Goal: Information Seeking & Learning: Learn about a topic

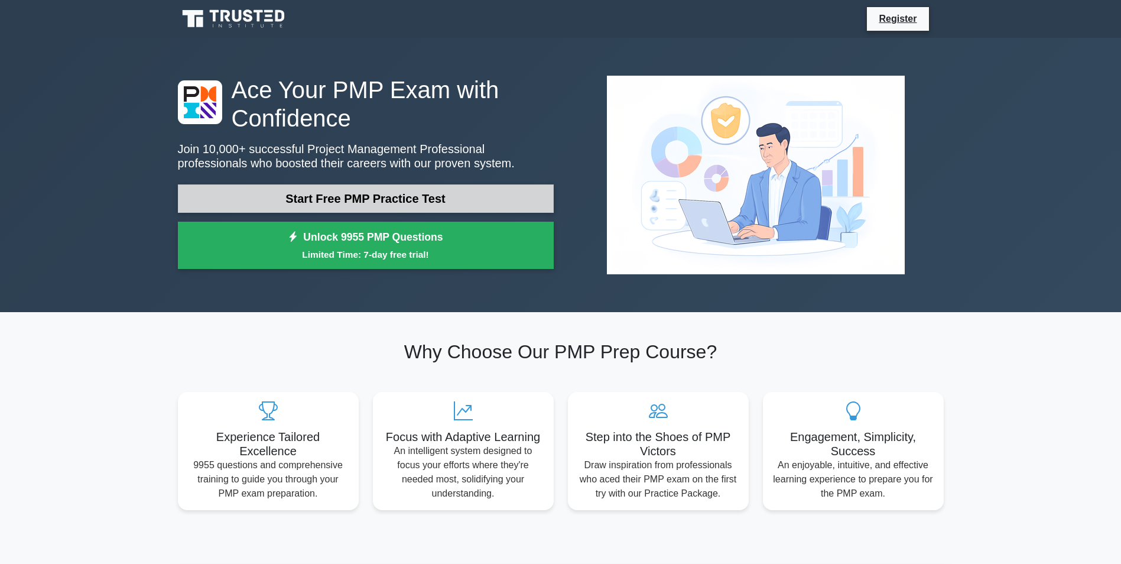
click at [434, 196] on link "Start Free PMP Practice Test" at bounding box center [366, 198] width 376 height 28
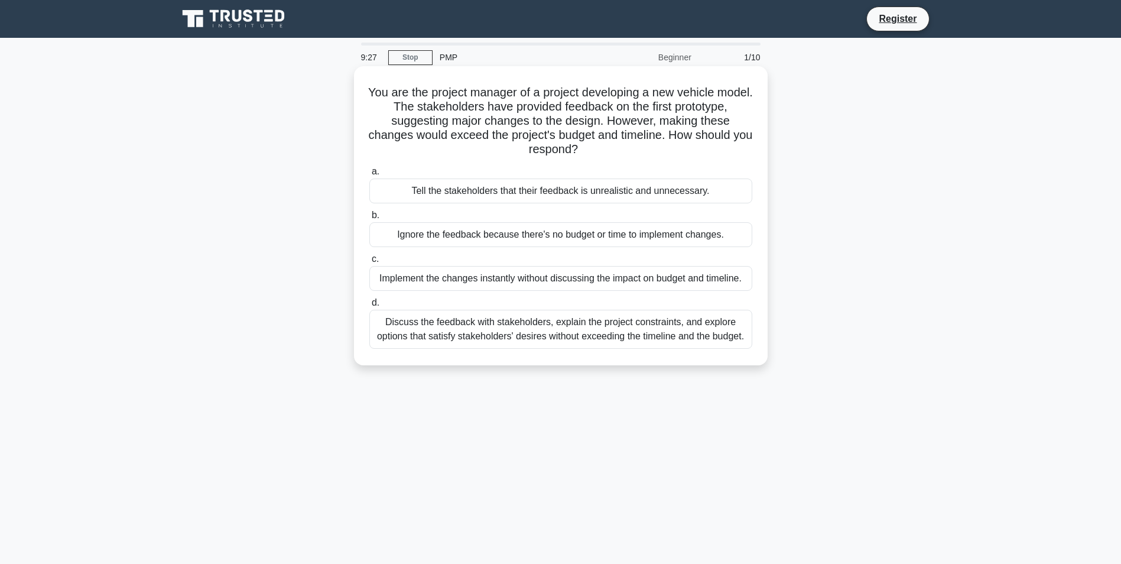
click at [489, 194] on div "Tell the stakeholders that their feedback is unrealistic and unnecessary." at bounding box center [560, 190] width 383 height 25
click at [369, 175] on input "a. Tell the stakeholders that their feedback is unrealistic and unnecessary." at bounding box center [369, 172] width 0 height 8
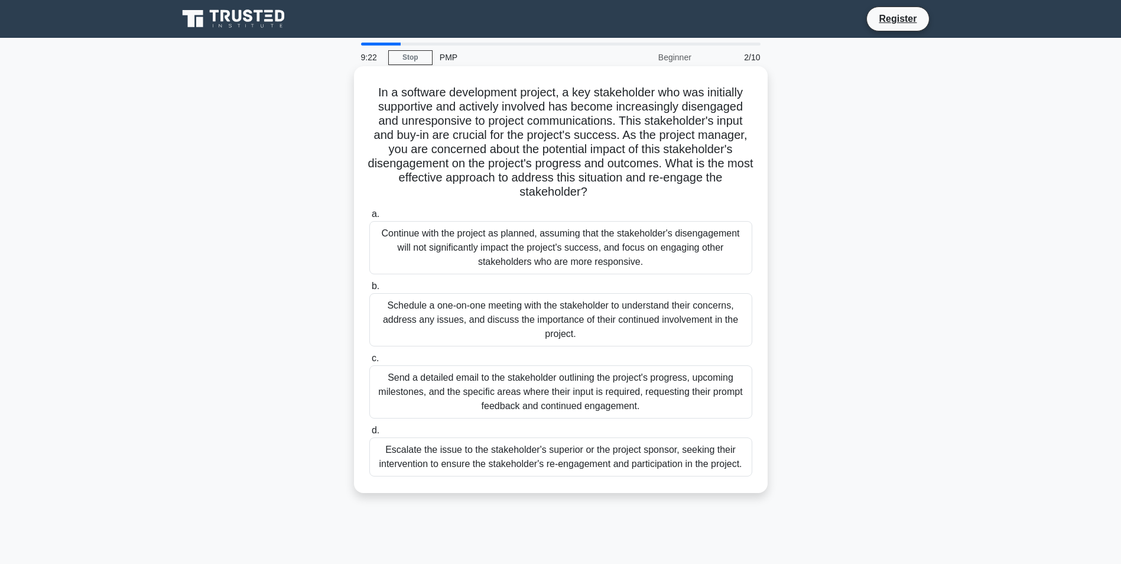
click at [500, 254] on div "Continue with the project as planned, assuming that the stakeholder's disengage…" at bounding box center [560, 247] width 383 height 53
click at [369, 218] on input "a. Continue with the project as planned, assuming that the stakeholder's diseng…" at bounding box center [369, 214] width 0 height 8
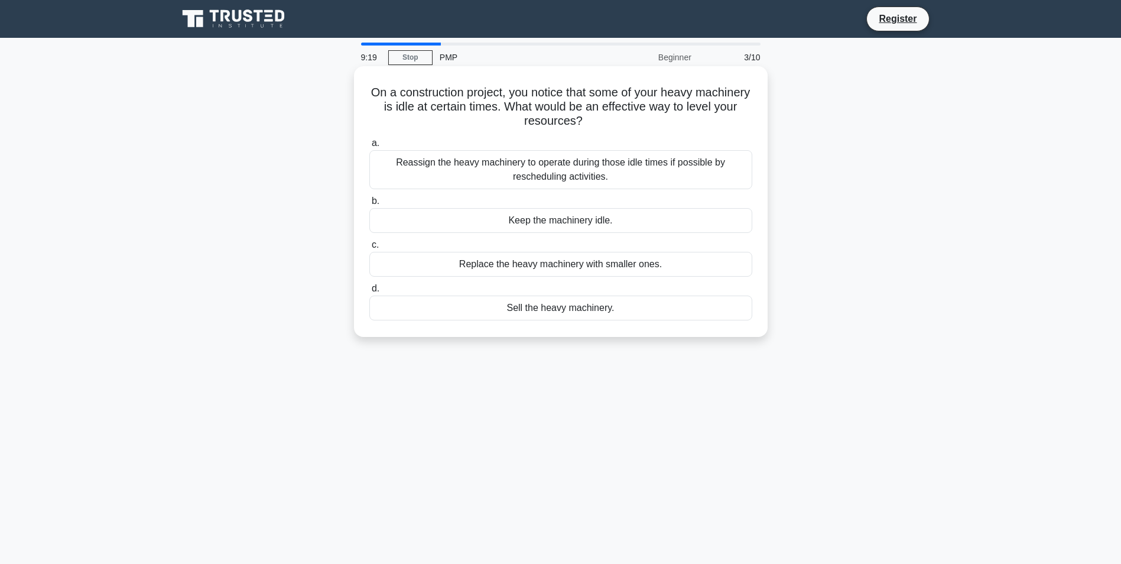
click at [515, 224] on div "Keep the machinery idle." at bounding box center [560, 220] width 383 height 25
click at [369, 205] on input "b. Keep the machinery idle." at bounding box center [369, 201] width 0 height 8
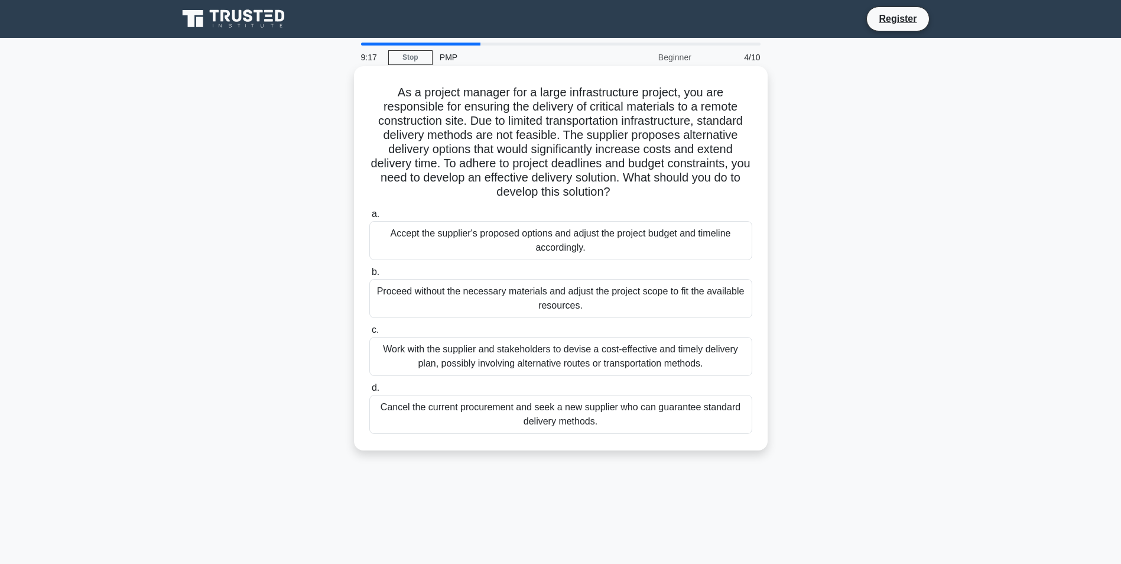
click at [513, 367] on div "Work with the supplier and stakeholders to devise a cost-effective and timely d…" at bounding box center [560, 356] width 383 height 39
click at [369, 334] on input "c. Work with the supplier and stakeholders to devise a cost-effective and timel…" at bounding box center [369, 330] width 0 height 8
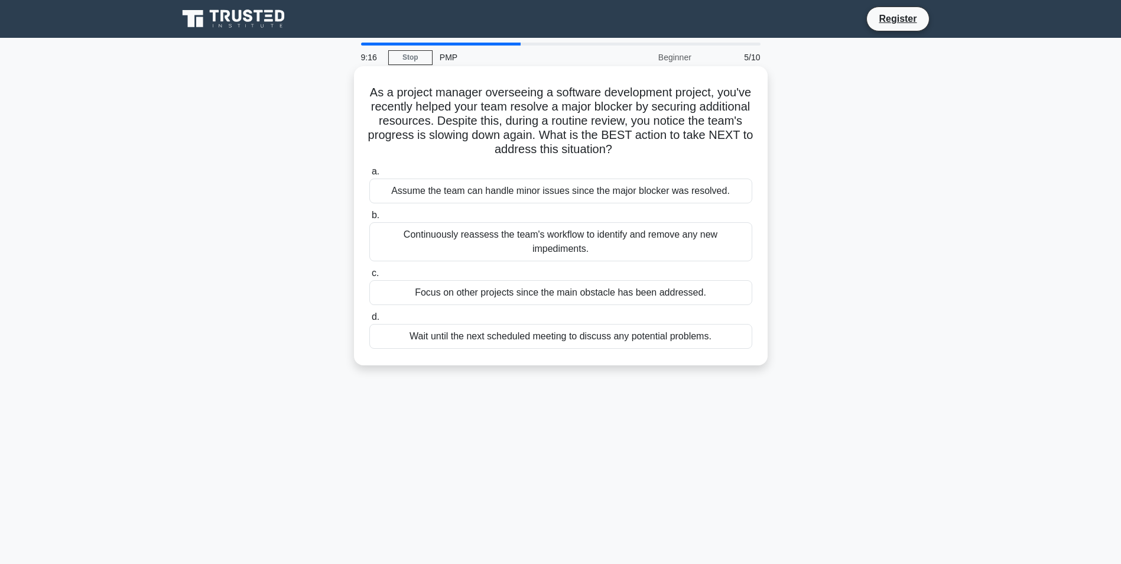
click at [539, 291] on div "Focus on other projects since the main obstacle has been addressed." at bounding box center [560, 292] width 383 height 25
click at [369, 277] on input "c. Focus on other projects since the main obstacle has been addressed." at bounding box center [369, 273] width 0 height 8
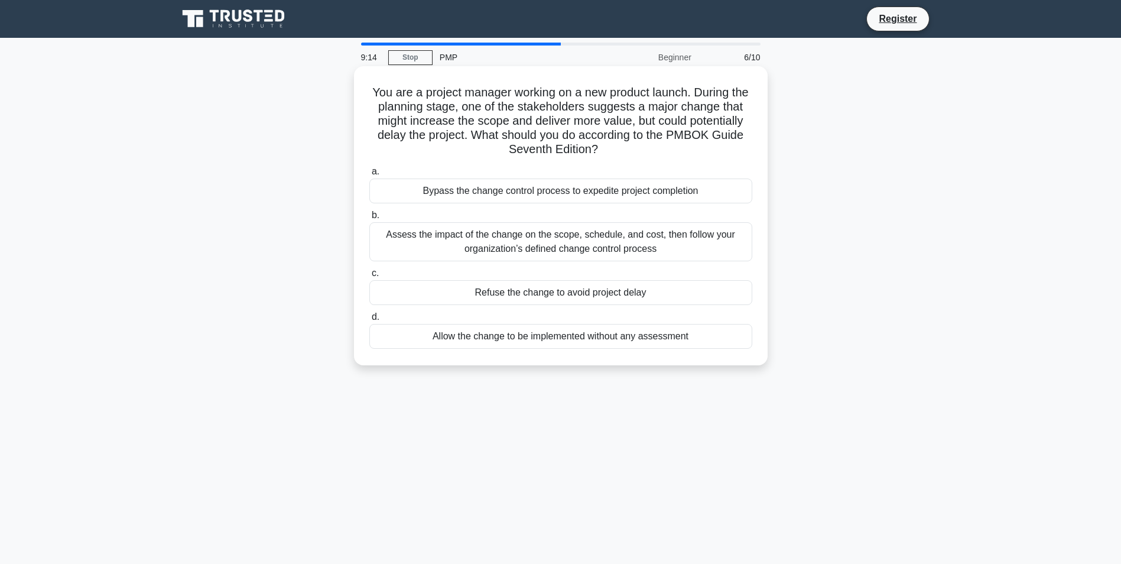
click at [567, 214] on label "b. Assess the impact of the change on the scope, schedule, and cost, then follo…" at bounding box center [560, 234] width 383 height 53
click at [369, 214] on input "b. Assess the impact of the change on the scope, schedule, and cost, then follo…" at bounding box center [369, 215] width 0 height 8
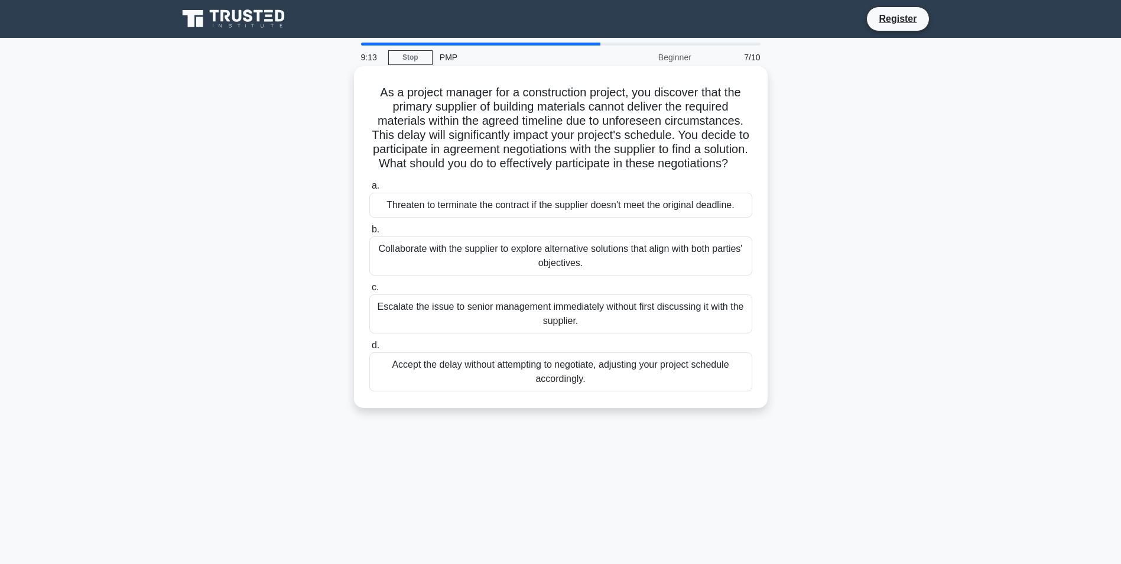
click at [552, 269] on div "Collaborate with the supplier to explore alternative solutions that align with …" at bounding box center [560, 255] width 383 height 39
click at [369, 233] on input "b. Collaborate with the supplier to explore alternative solutions that align wi…" at bounding box center [369, 230] width 0 height 8
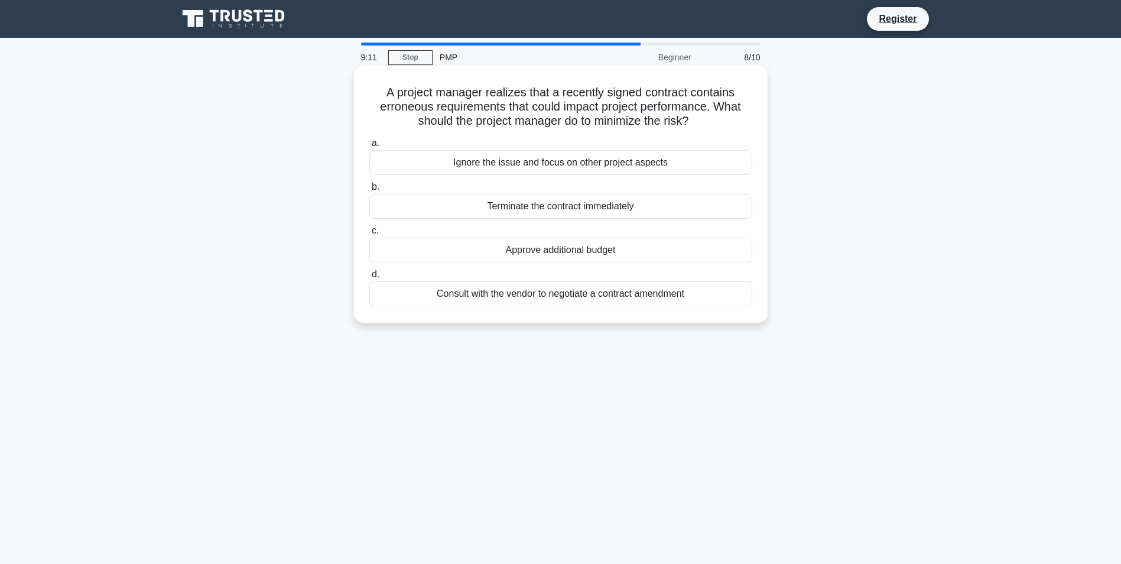
click at [549, 291] on div "Consult with the vendor to negotiate a contract amendment" at bounding box center [560, 293] width 383 height 25
click at [369, 278] on input "d. Consult with the vendor to negotiate a contract amendment" at bounding box center [369, 275] width 0 height 8
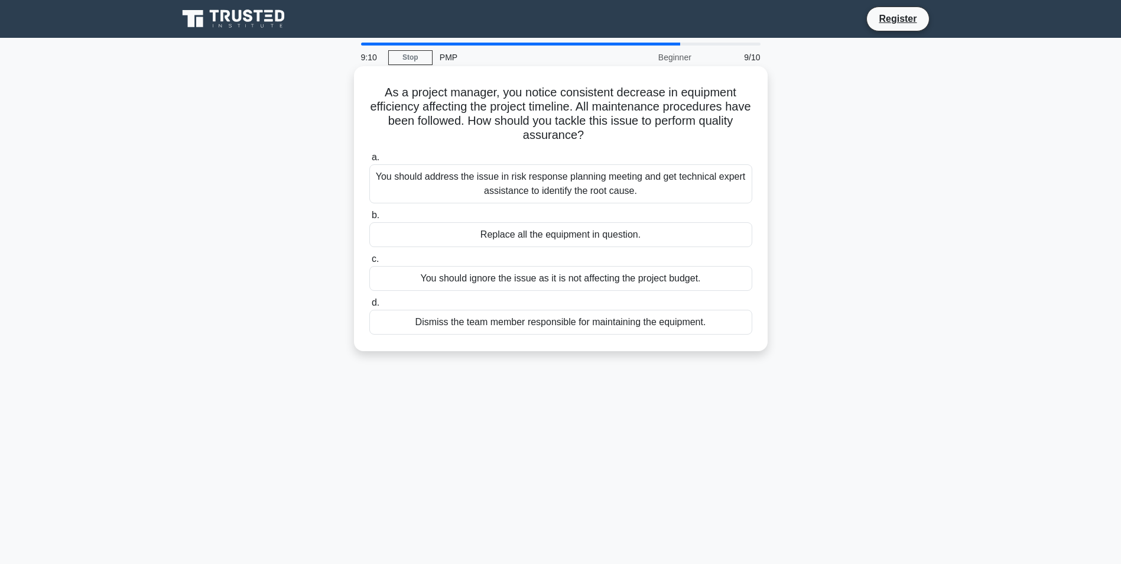
click at [565, 189] on div "You should address the issue in risk response planning meeting and get technica…" at bounding box center [560, 183] width 383 height 39
click at [369, 161] on input "a. You should address the issue in risk response planning meeting and get techn…" at bounding box center [369, 158] width 0 height 8
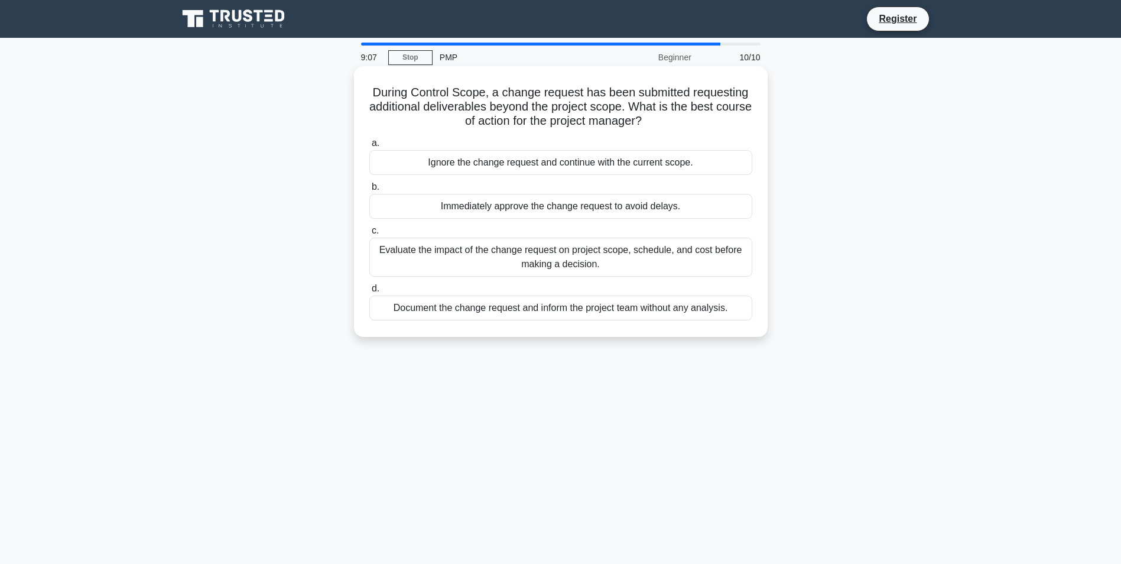
click at [539, 220] on div "a. Ignore the change request and continue with the current scope. b. Immediatel…" at bounding box center [560, 228] width 397 height 189
click at [545, 211] on div "Immediately approve the change request to avoid delays." at bounding box center [560, 206] width 383 height 25
click at [369, 191] on input "b. Immediately approve the change request to avoid delays." at bounding box center [369, 187] width 0 height 8
